Goal: Task Accomplishment & Management: Manage account settings

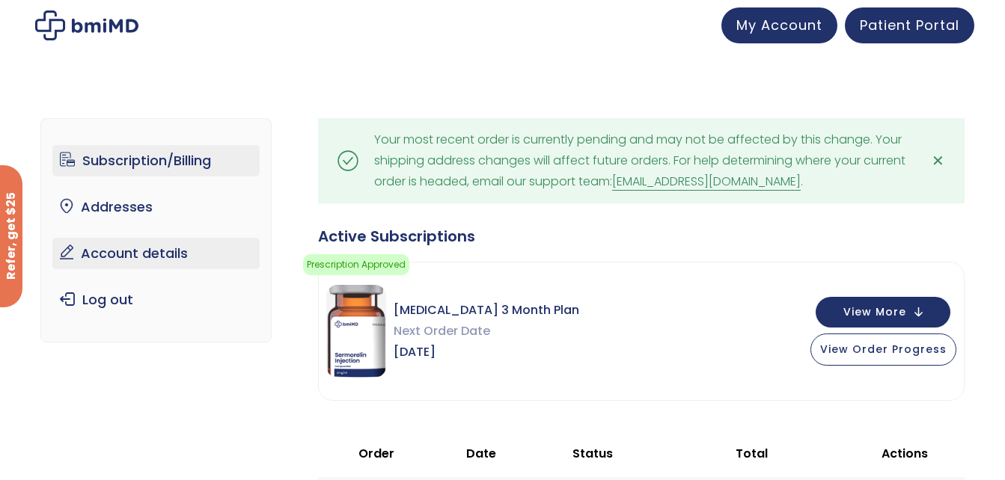
click at [121, 257] on link "Account details" at bounding box center [155, 253] width 207 height 31
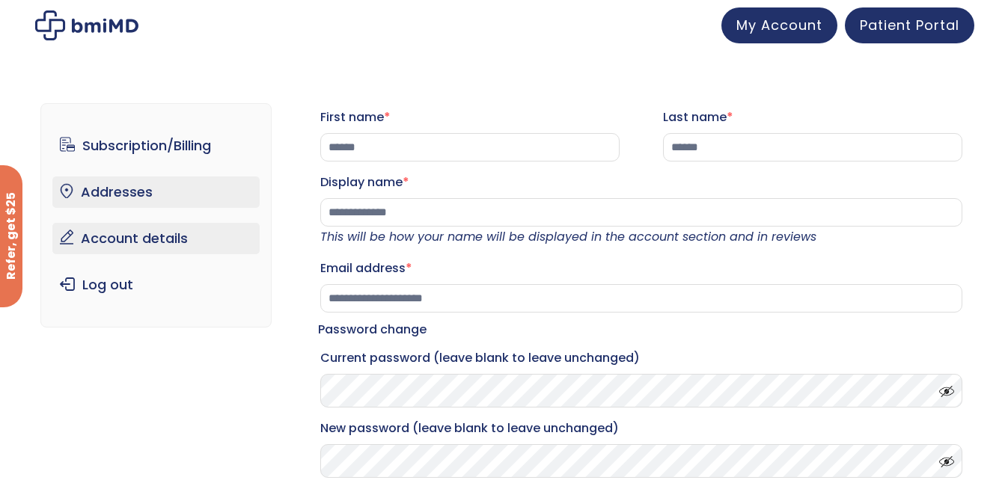
click at [120, 198] on link "Addresses" at bounding box center [155, 192] width 207 height 31
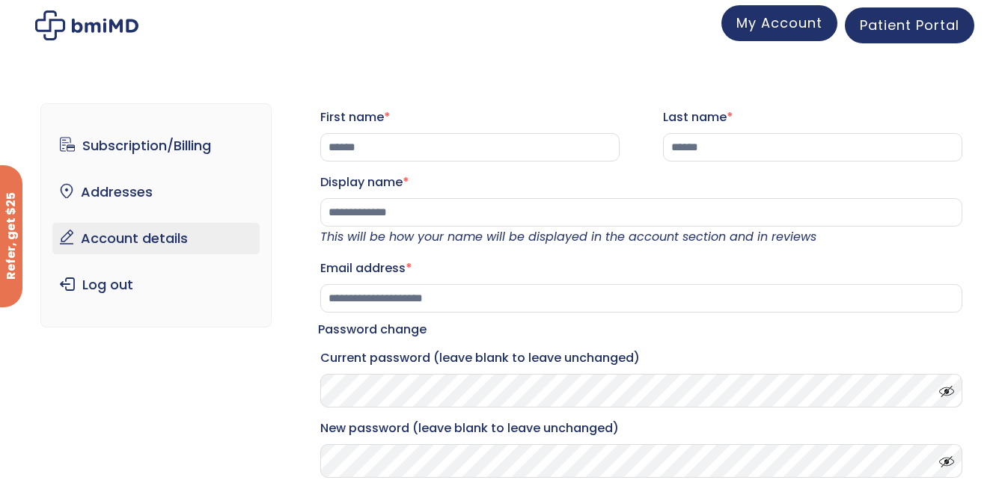
click at [779, 30] on span "My Account" at bounding box center [779, 22] width 86 height 19
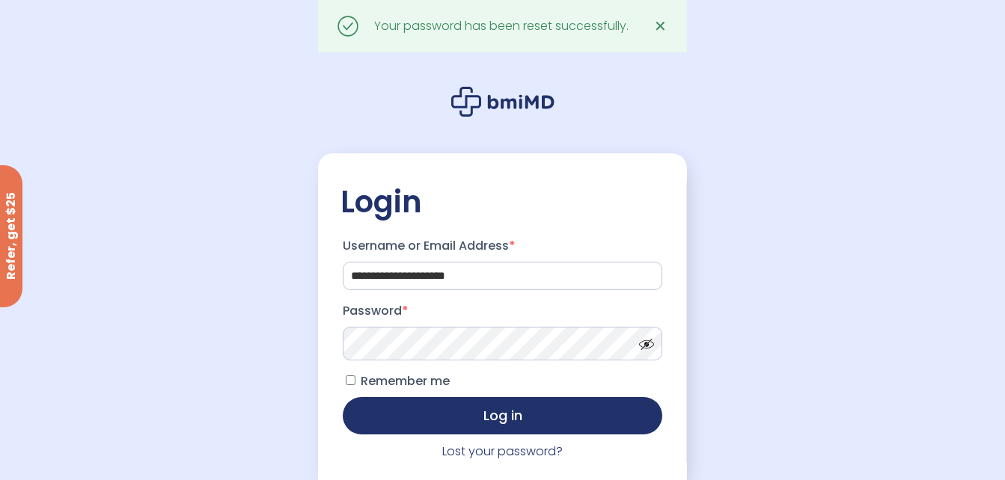
click at [643, 346] on span at bounding box center [643, 340] width 22 height 11
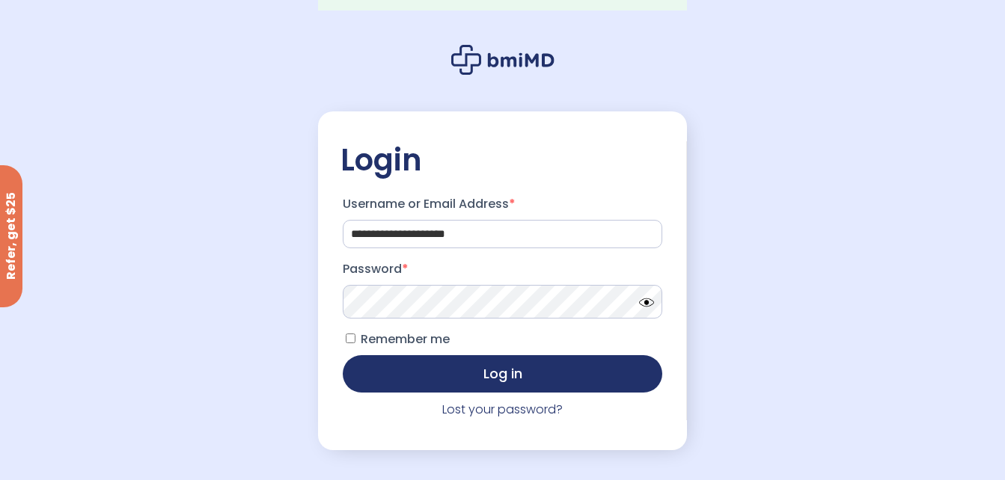
scroll to position [75, 0]
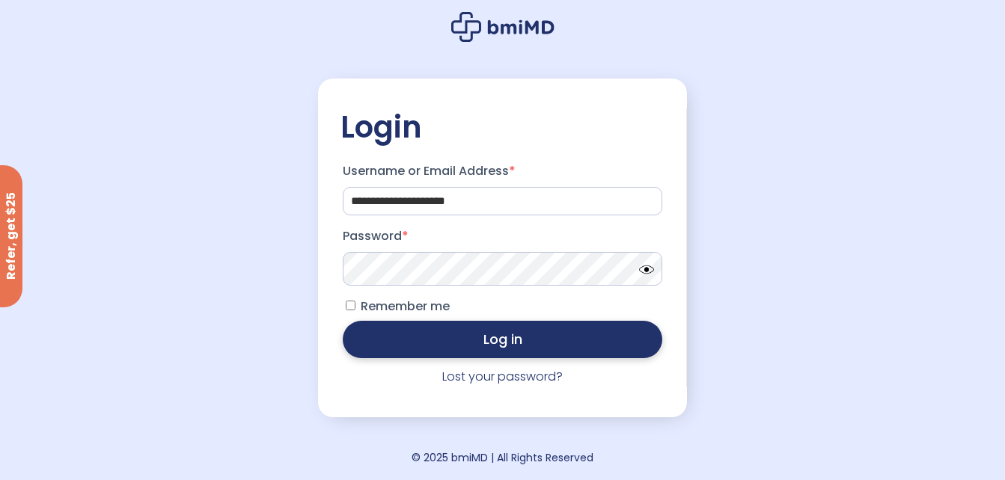
click at [478, 344] on button "Log in" at bounding box center [503, 339] width 320 height 37
